Goal: Task Accomplishment & Management: Use online tool/utility

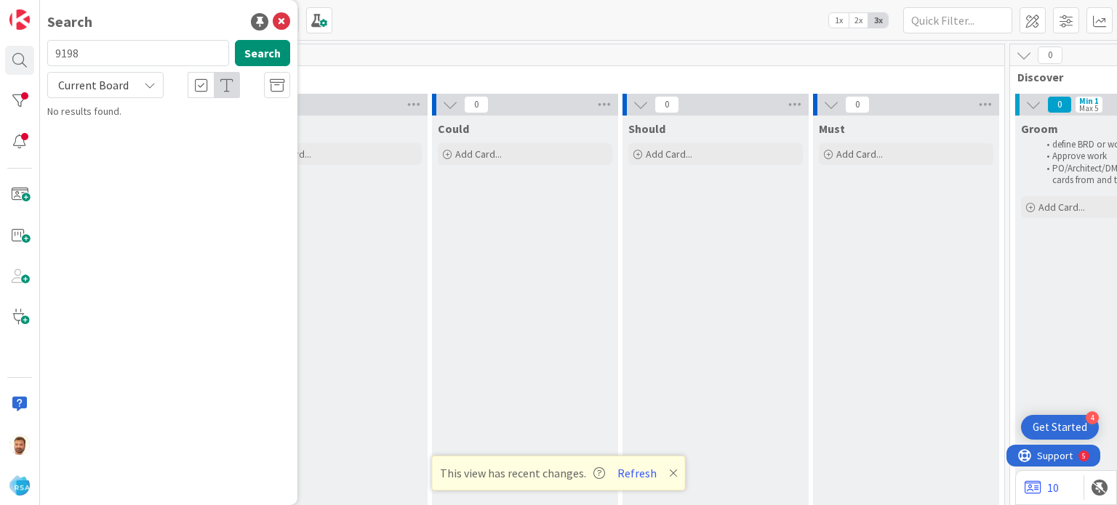
type input "9198"
click at [115, 124] on span "Support Maintenance - 308657- JTM PW- RSA" at bounding box center [171, 135] width 207 height 28
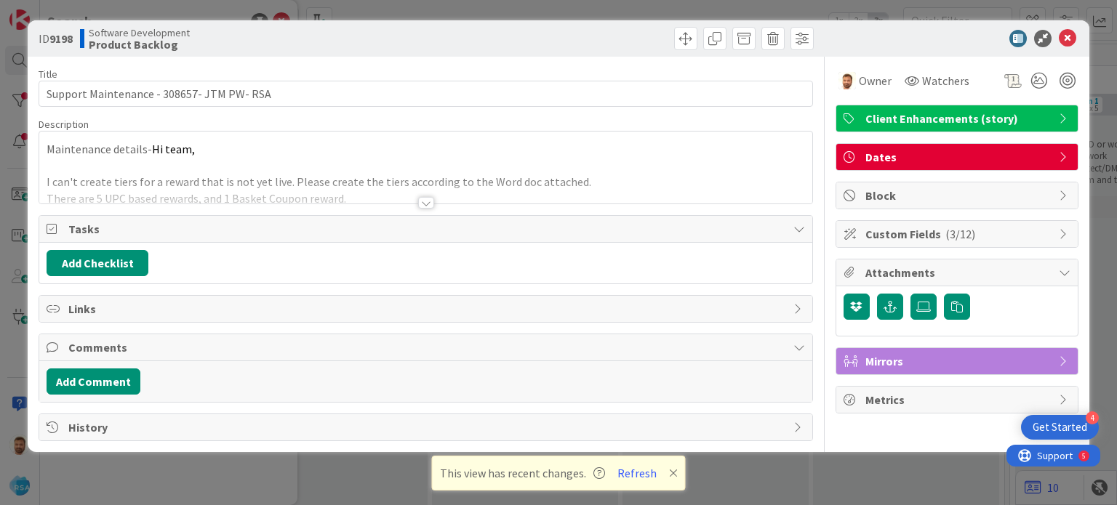
click at [671, 37] on div at bounding box center [622, 38] width 384 height 23
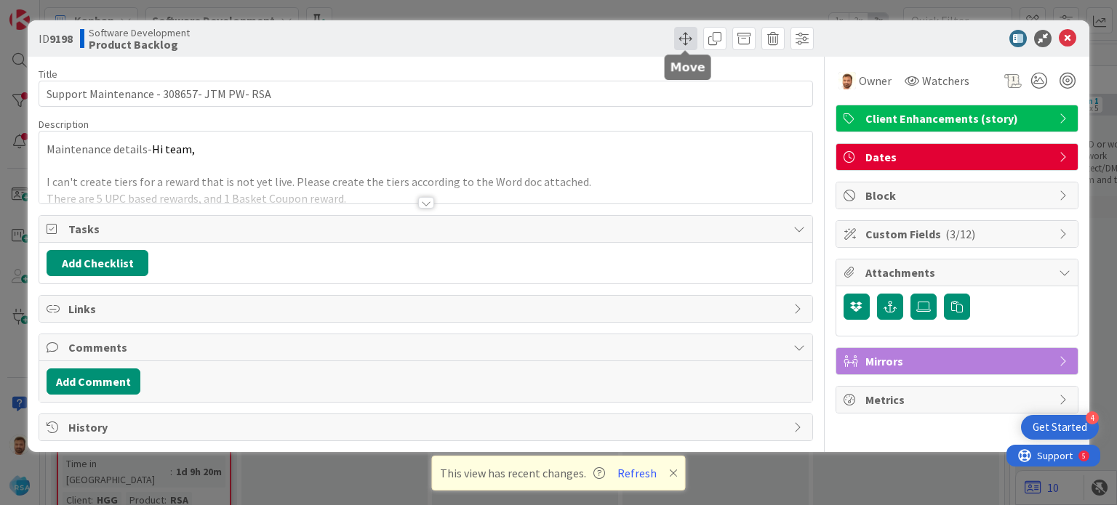
click at [678, 37] on span at bounding box center [685, 38] width 23 height 23
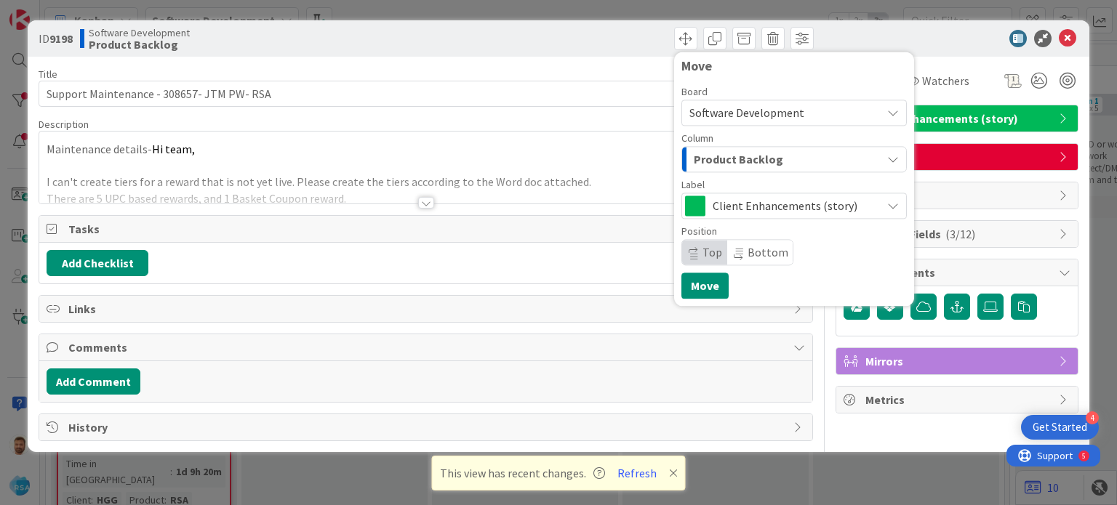
click at [695, 159] on span "Product Backlog" at bounding box center [738, 159] width 89 height 19
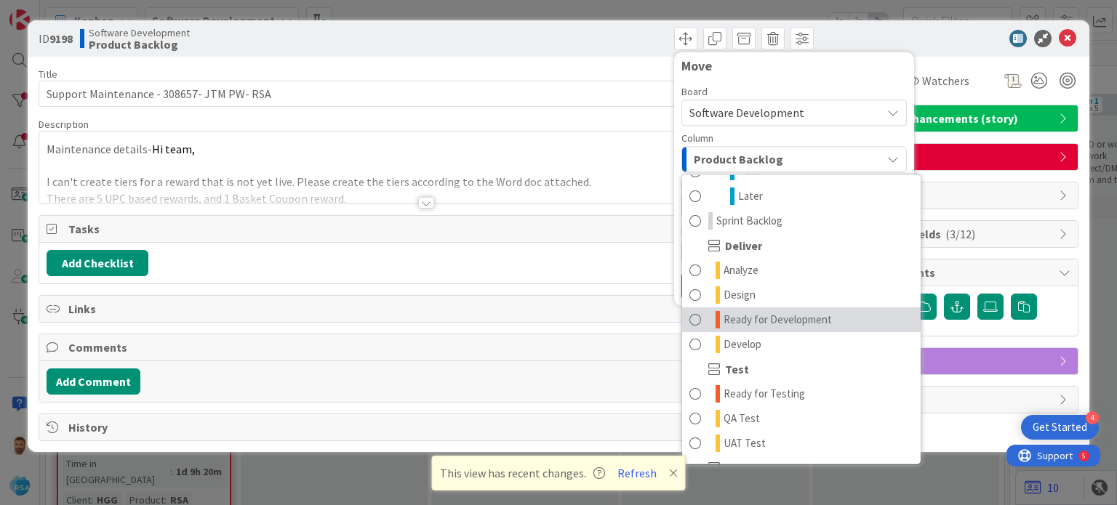
scroll to position [246, 0]
click at [695, 321] on span at bounding box center [695, 318] width 12 height 17
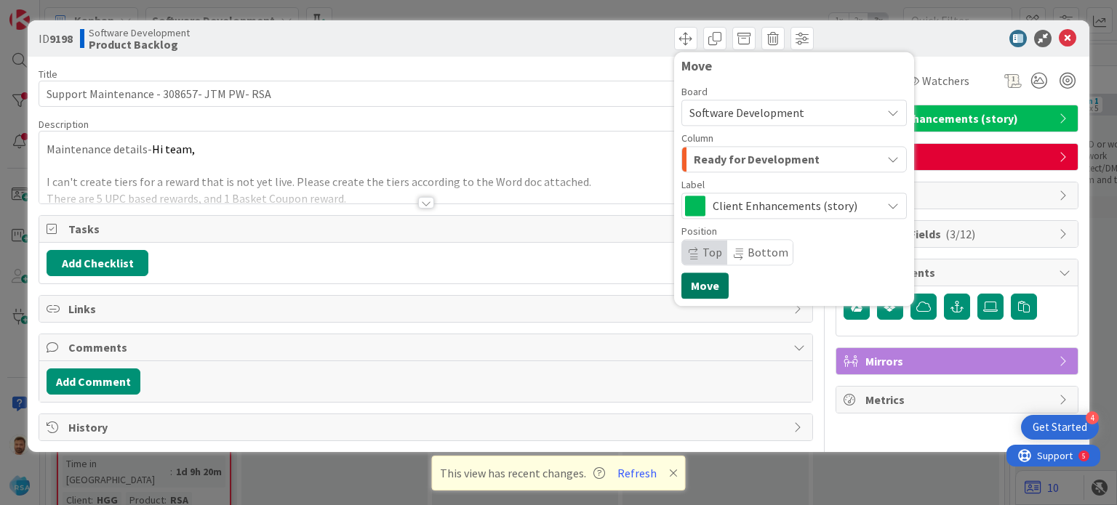
click at [696, 293] on button "Move" at bounding box center [704, 286] width 47 height 26
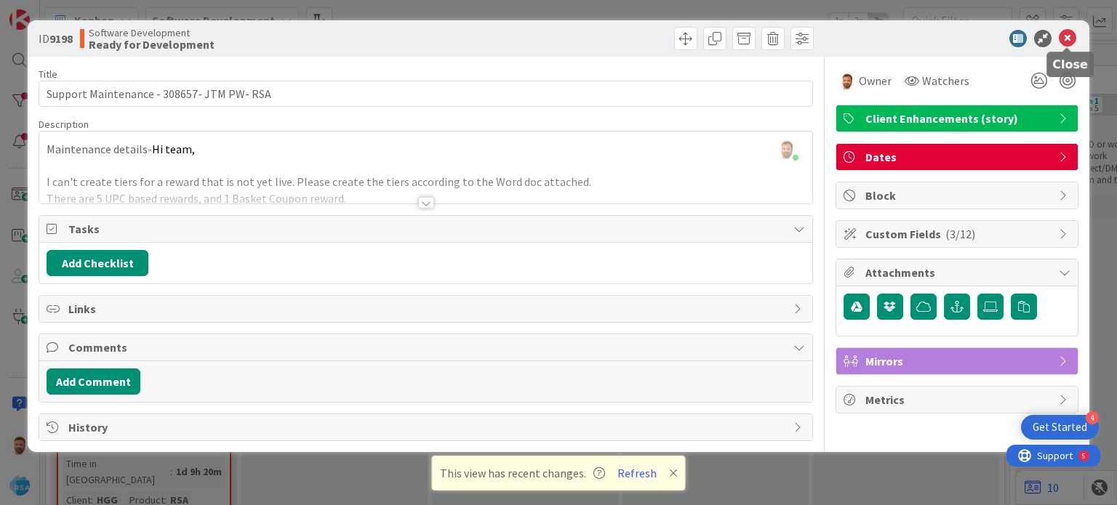
click at [1069, 40] on icon at bounding box center [1067, 38] width 17 height 17
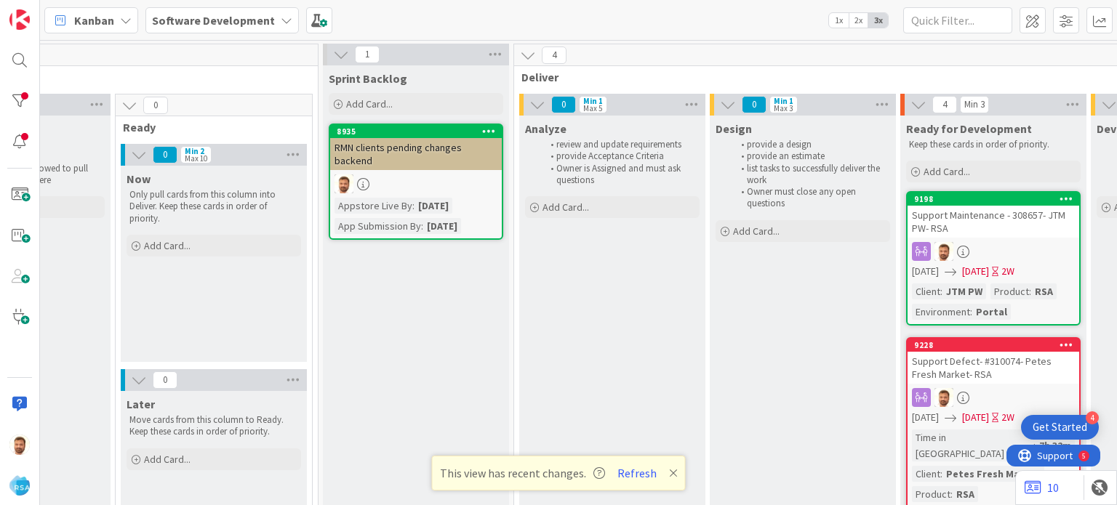
scroll to position [0, 1100]
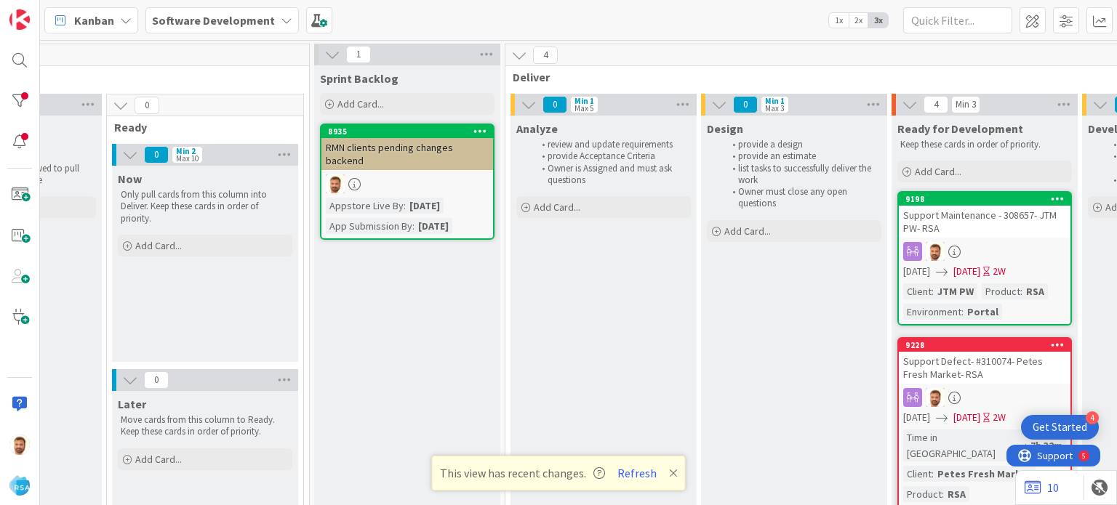
click at [941, 198] on div "9198" at bounding box center [987, 199] width 165 height 10
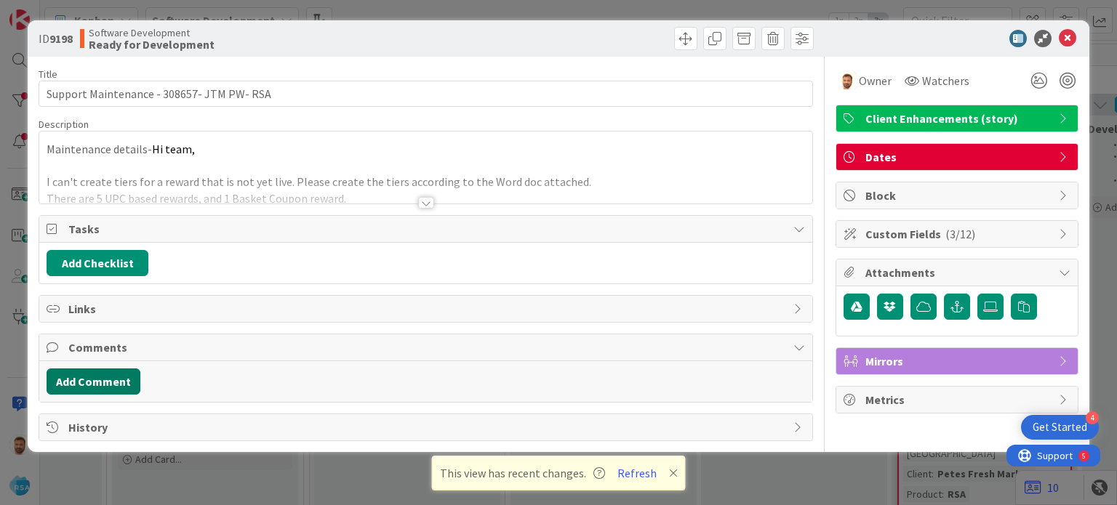
click at [73, 381] on button "Add Comment" at bounding box center [94, 382] width 94 height 26
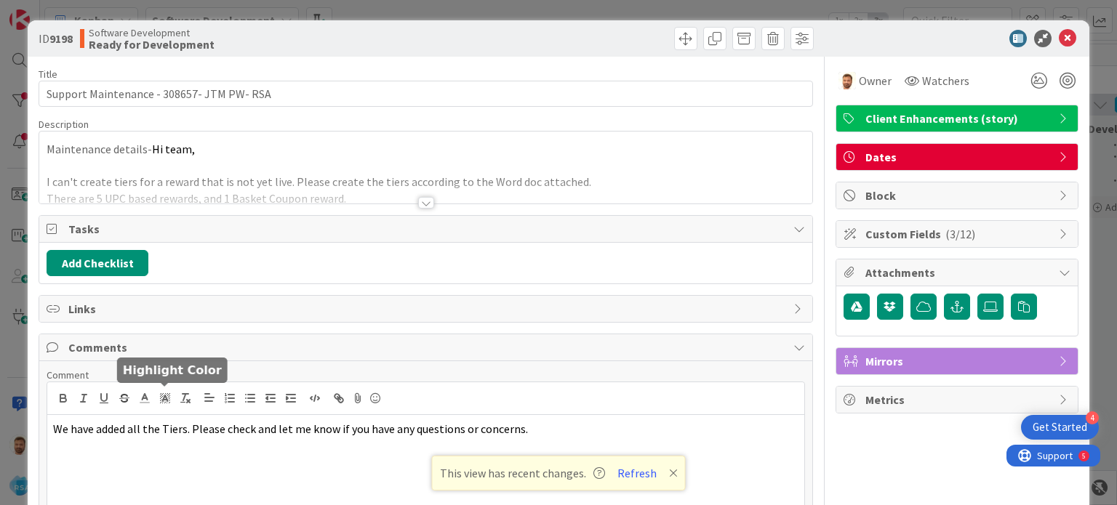
scroll to position [104, 0]
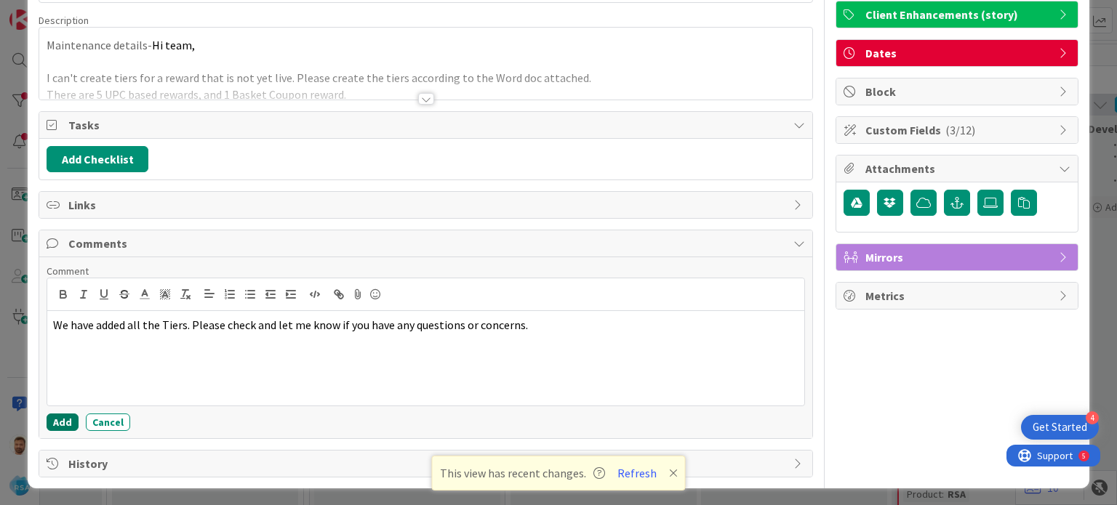
click at [66, 417] on button "Add" at bounding box center [63, 422] width 32 height 17
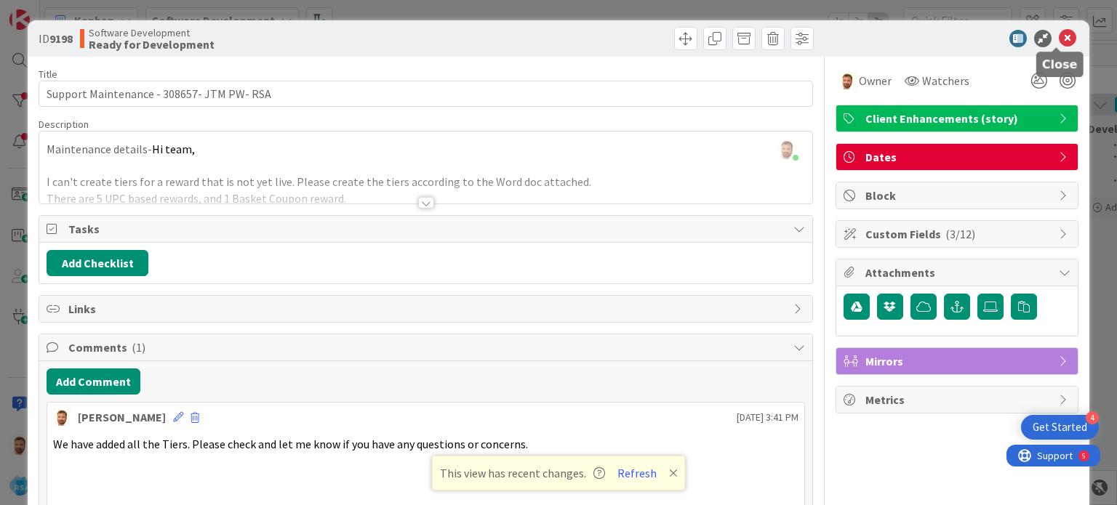
click at [1059, 41] on icon at bounding box center [1067, 38] width 17 height 17
